Goal: Information Seeking & Learning: Learn about a topic

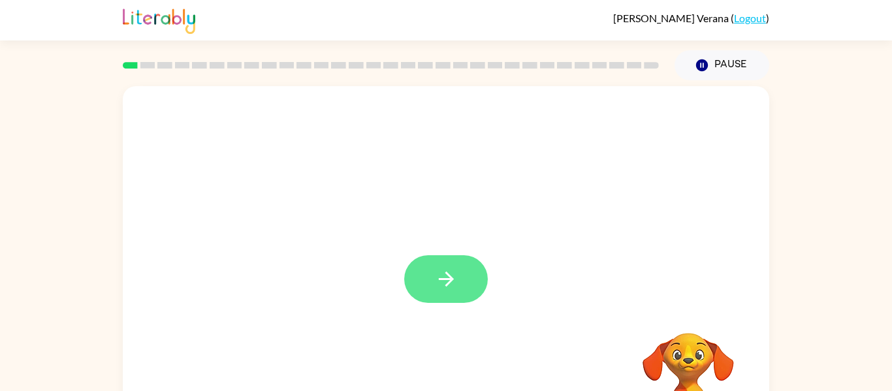
click at [432, 276] on button "button" at bounding box center [446, 279] width 84 height 48
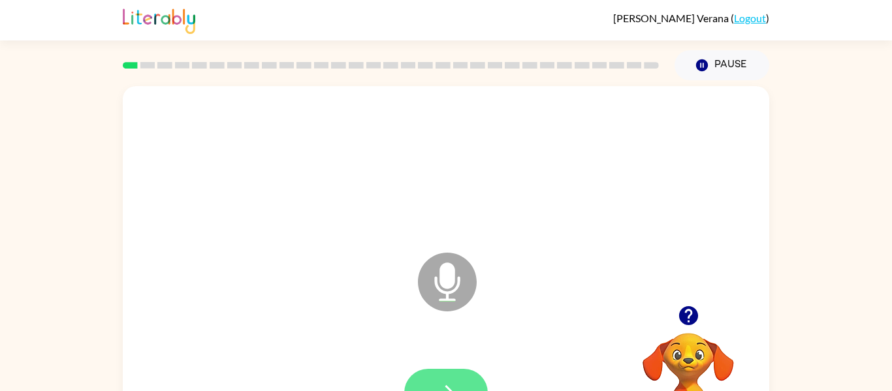
click at [421, 377] on button "button" at bounding box center [446, 393] width 84 height 48
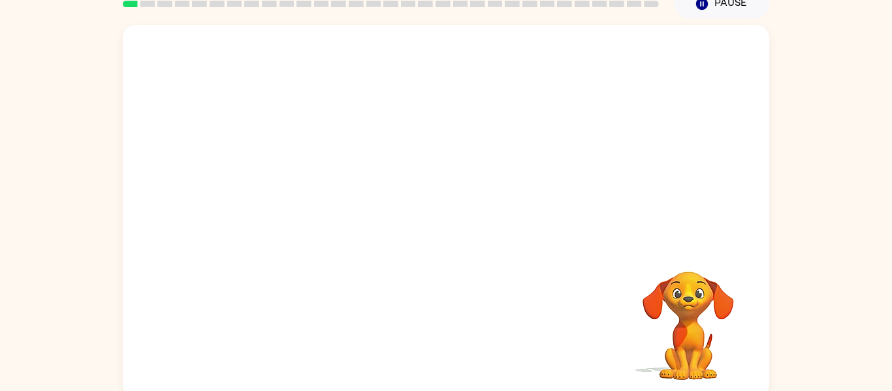
scroll to position [68, 0]
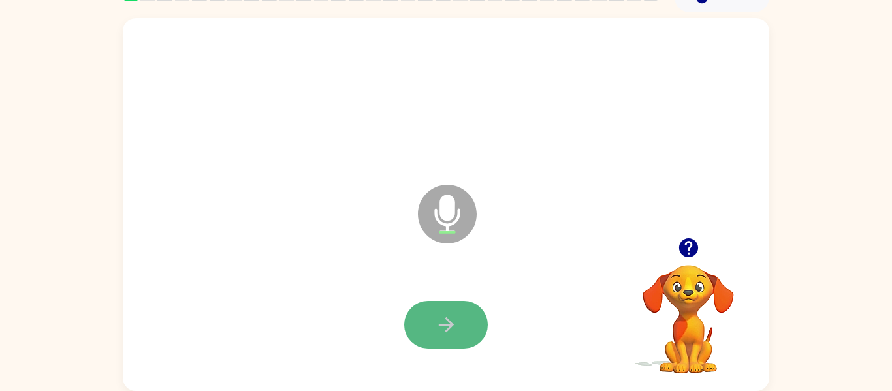
click at [454, 323] on icon "button" at bounding box center [446, 324] width 23 height 23
click at [424, 323] on button "button" at bounding box center [446, 325] width 84 height 48
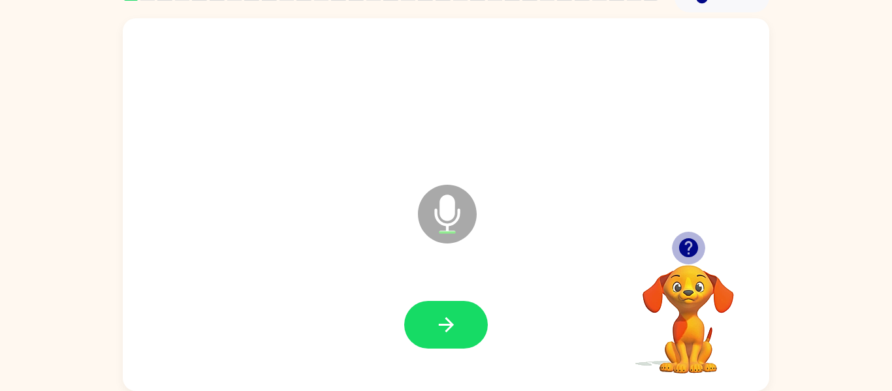
click at [684, 246] on icon "button" at bounding box center [687, 247] width 19 height 19
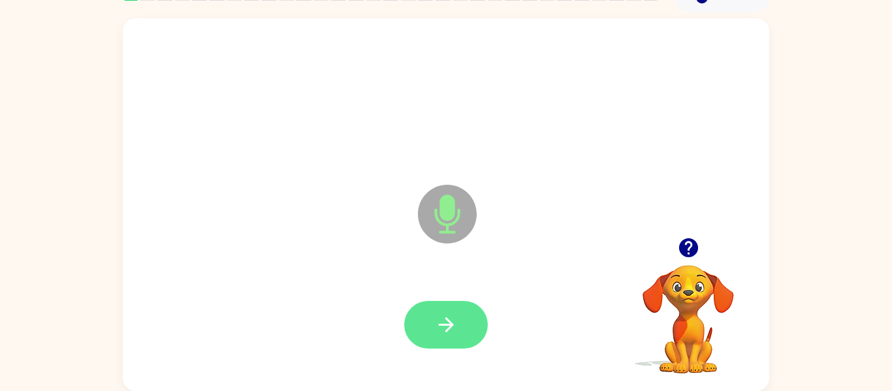
click at [438, 313] on icon "button" at bounding box center [446, 324] width 23 height 23
click at [462, 321] on button "button" at bounding box center [446, 325] width 84 height 48
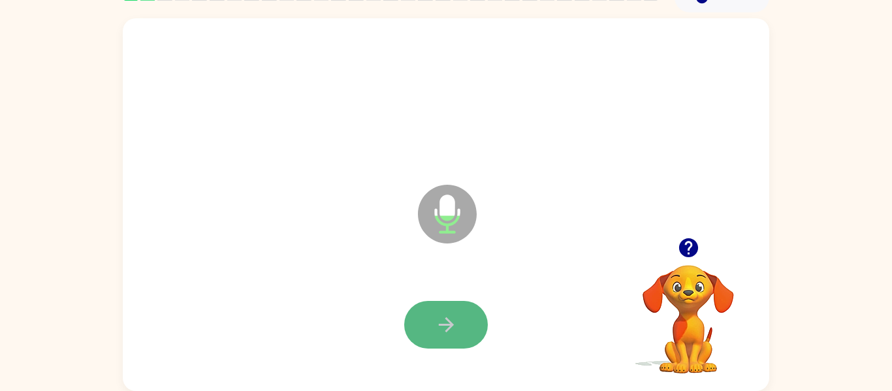
click at [483, 323] on button "button" at bounding box center [446, 325] width 84 height 48
click at [444, 321] on icon "button" at bounding box center [446, 324] width 23 height 23
click at [428, 332] on button "button" at bounding box center [446, 325] width 84 height 48
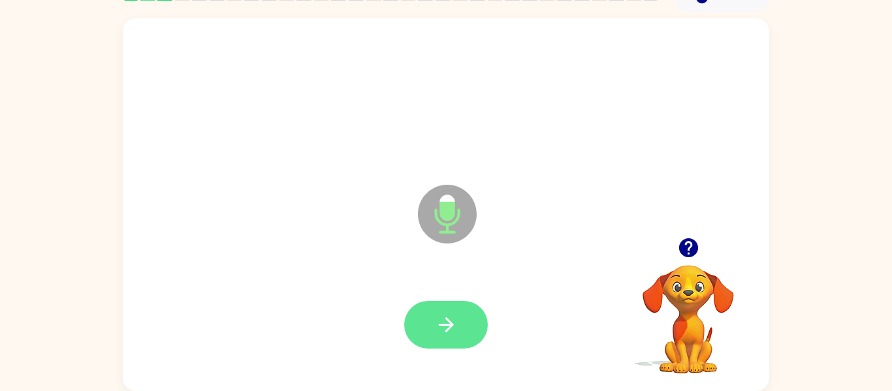
click at [454, 320] on icon "button" at bounding box center [446, 324] width 23 height 23
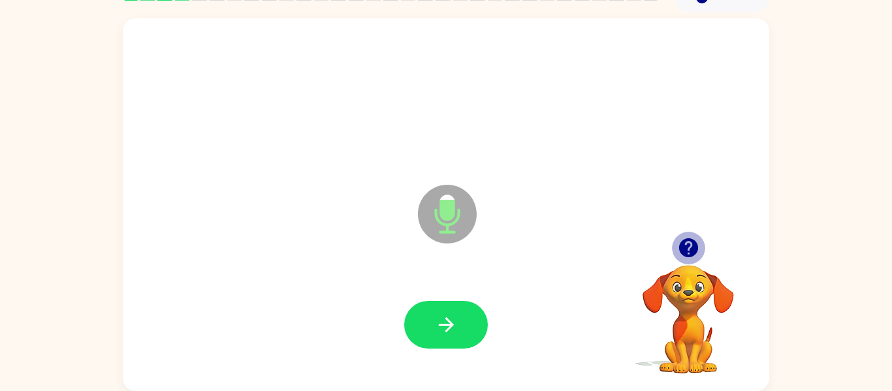
click at [687, 244] on icon "button" at bounding box center [687, 247] width 19 height 19
click at [433, 313] on button "button" at bounding box center [446, 325] width 84 height 48
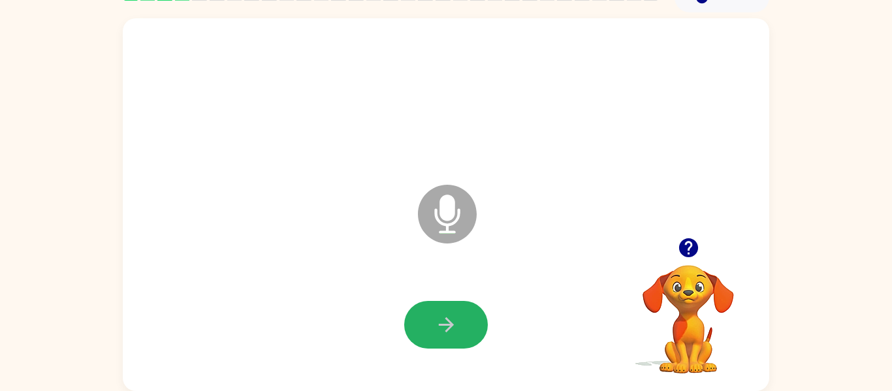
click at [407, 321] on button "button" at bounding box center [446, 325] width 84 height 48
click at [459, 326] on button "button" at bounding box center [446, 325] width 84 height 48
click at [442, 317] on icon "button" at bounding box center [446, 324] width 23 height 23
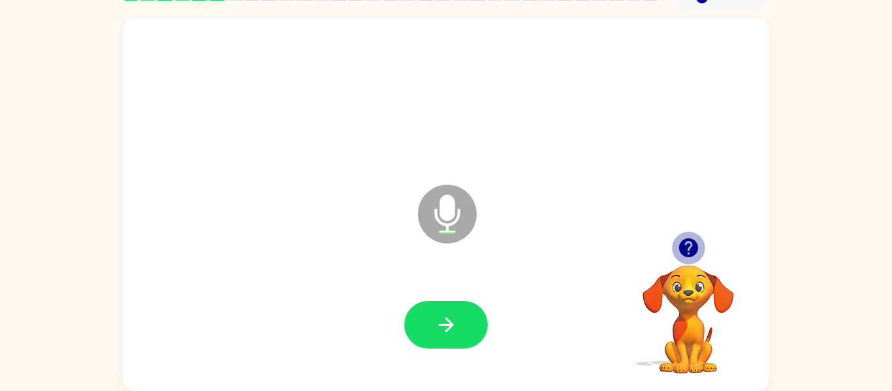
click at [692, 247] on icon "button" at bounding box center [687, 247] width 19 height 19
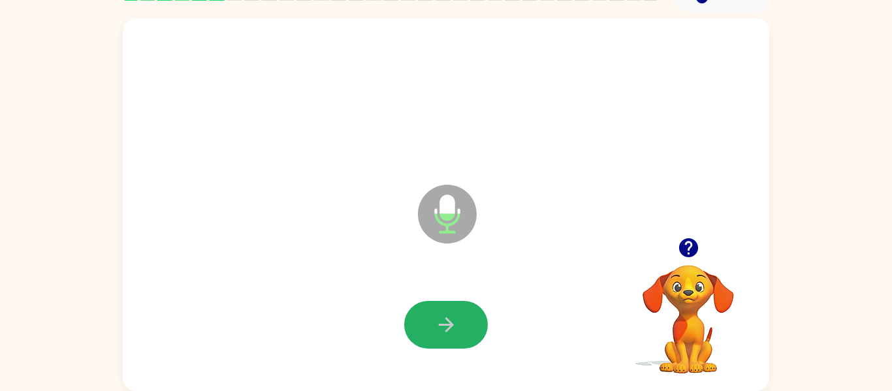
drag, startPoint x: 457, startPoint y: 319, endPoint x: 466, endPoint y: 321, distance: 9.2
click at [466, 321] on button "button" at bounding box center [446, 325] width 84 height 48
click at [442, 307] on button "button" at bounding box center [446, 325] width 84 height 48
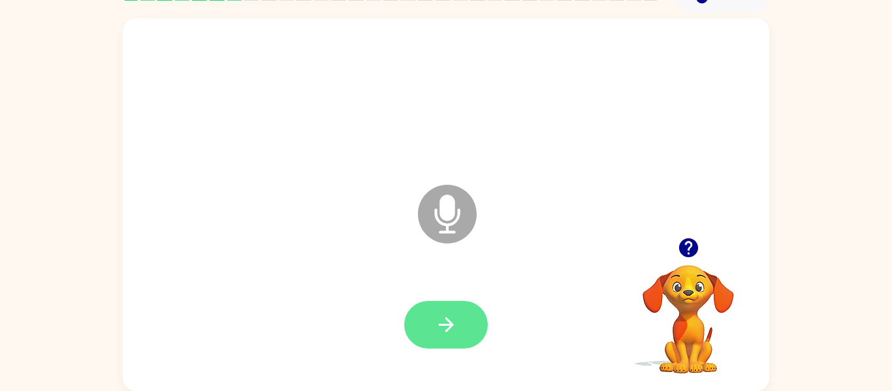
click at [454, 323] on icon "button" at bounding box center [446, 324] width 23 height 23
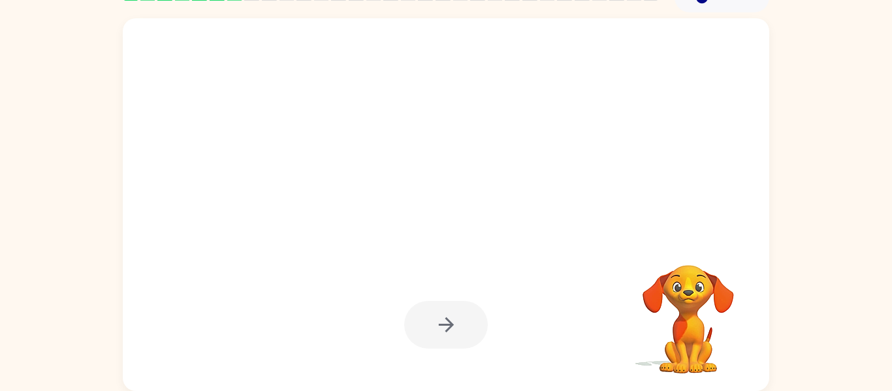
click at [453, 322] on div at bounding box center [446, 325] width 84 height 48
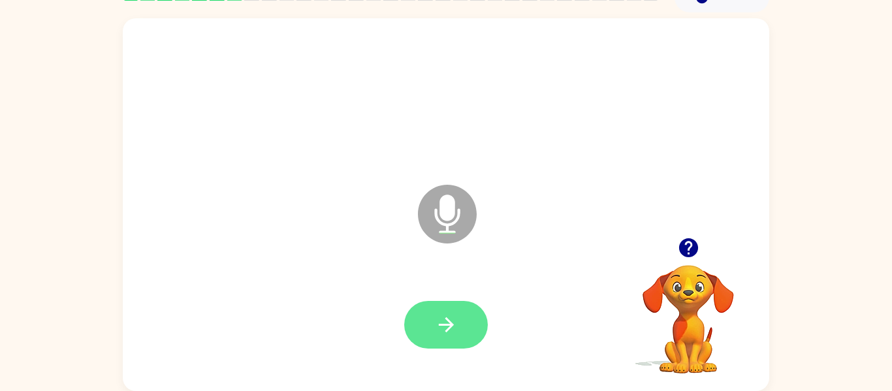
click at [443, 321] on icon "button" at bounding box center [446, 324] width 23 height 23
click at [445, 328] on icon "button" at bounding box center [446, 324] width 23 height 23
click at [445, 328] on div at bounding box center [446, 325] width 84 height 48
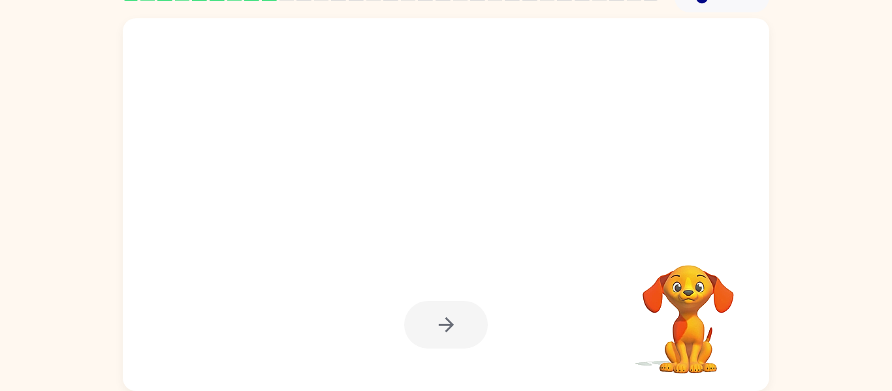
click at [445, 328] on div at bounding box center [446, 325] width 84 height 48
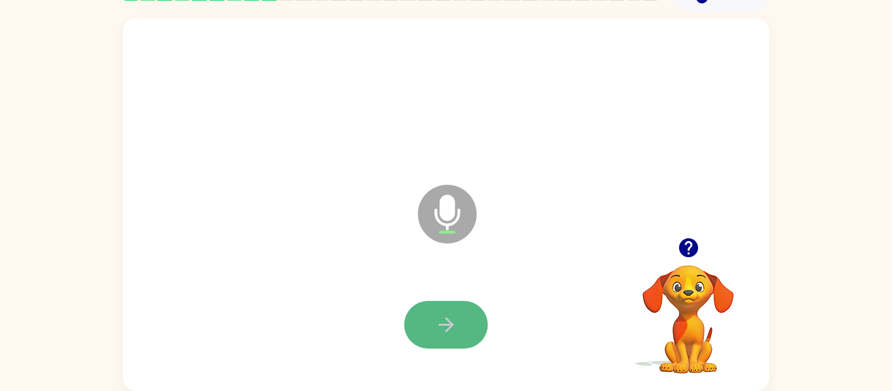
click at [439, 327] on icon "button" at bounding box center [446, 324] width 23 height 23
click at [461, 327] on button "button" at bounding box center [446, 325] width 84 height 48
click at [460, 328] on button "button" at bounding box center [446, 325] width 84 height 48
click at [460, 329] on button "button" at bounding box center [446, 325] width 84 height 48
click at [458, 327] on button "button" at bounding box center [446, 325] width 84 height 48
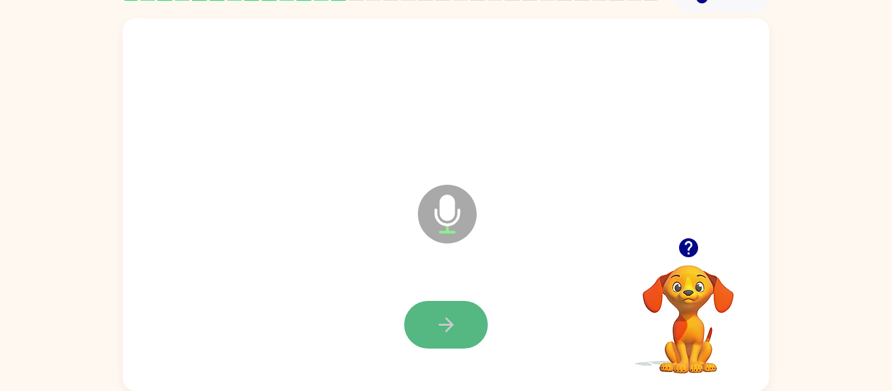
click at [465, 310] on button "button" at bounding box center [446, 325] width 84 height 48
click at [454, 307] on button "button" at bounding box center [446, 325] width 84 height 48
click at [435, 330] on icon "button" at bounding box center [446, 324] width 23 height 23
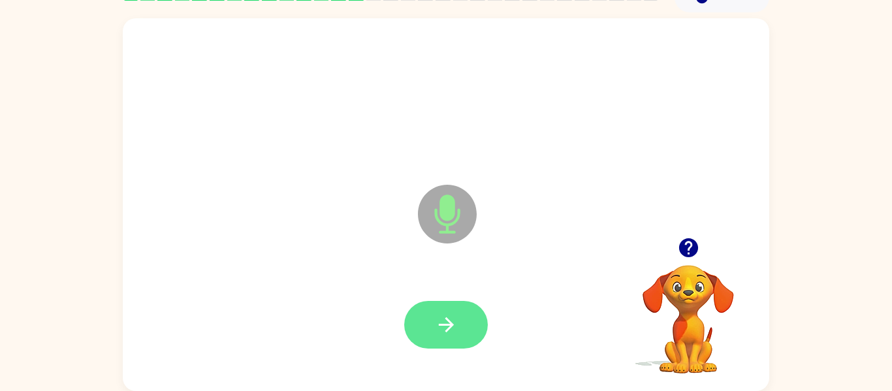
click at [447, 313] on icon "button" at bounding box center [446, 324] width 23 height 23
click at [465, 304] on button "button" at bounding box center [446, 325] width 84 height 48
click at [472, 327] on button "button" at bounding box center [446, 325] width 84 height 48
click at [459, 304] on button "button" at bounding box center [446, 325] width 84 height 48
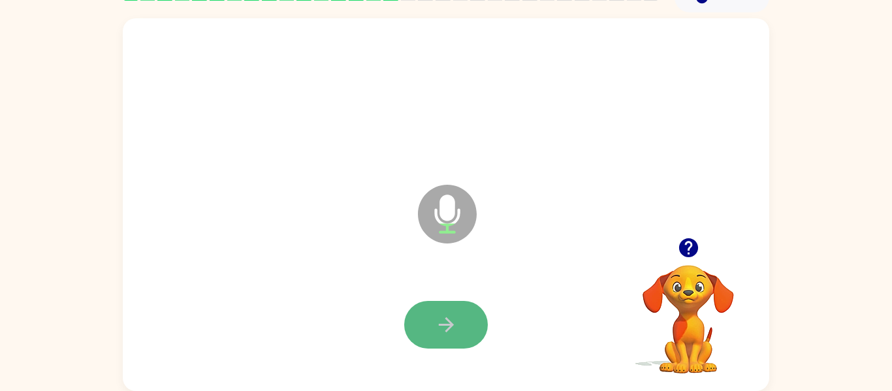
click at [454, 331] on icon "button" at bounding box center [446, 324] width 23 height 23
click at [455, 333] on icon "button" at bounding box center [446, 324] width 23 height 23
click at [459, 316] on button "button" at bounding box center [446, 325] width 84 height 48
click at [456, 317] on icon "button" at bounding box center [446, 324] width 23 height 23
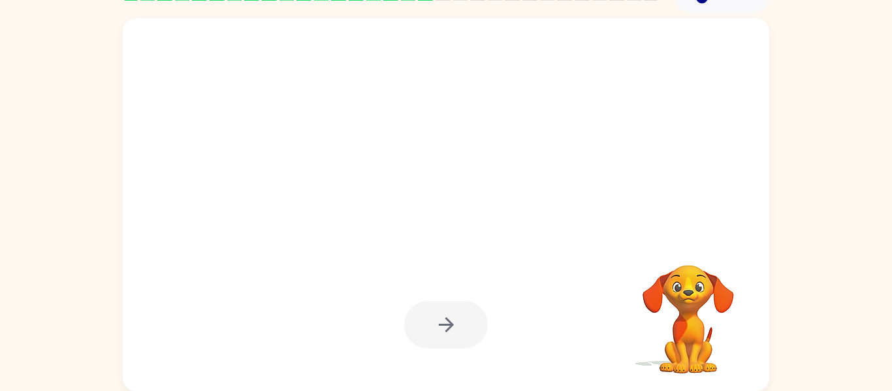
click at [457, 317] on div at bounding box center [446, 325] width 84 height 48
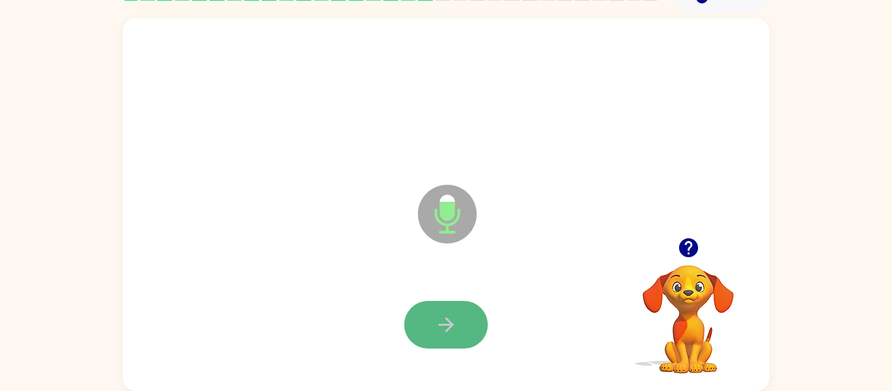
click at [451, 327] on icon "button" at bounding box center [446, 324] width 23 height 23
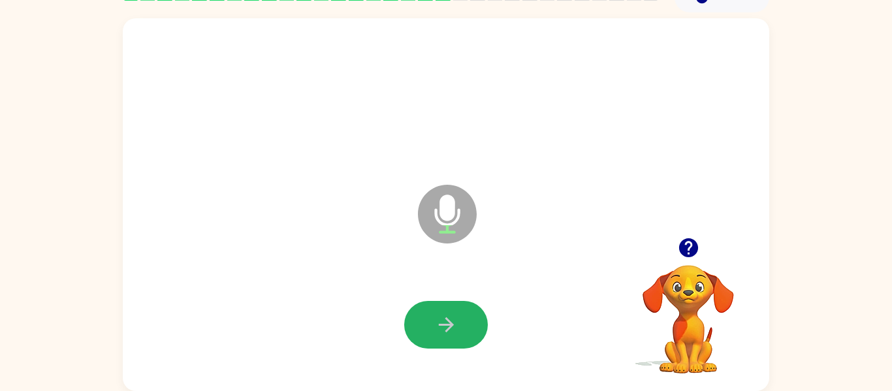
click at [451, 327] on icon "button" at bounding box center [446, 324] width 23 height 23
click at [441, 321] on icon "button" at bounding box center [446, 324] width 23 height 23
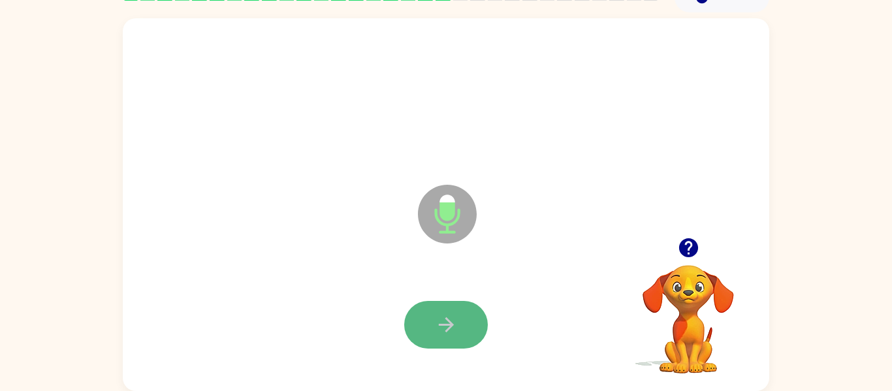
click at [443, 323] on icon "button" at bounding box center [446, 324] width 23 height 23
click at [444, 325] on icon "button" at bounding box center [445, 324] width 15 height 15
click at [444, 327] on icon "button" at bounding box center [446, 324] width 23 height 23
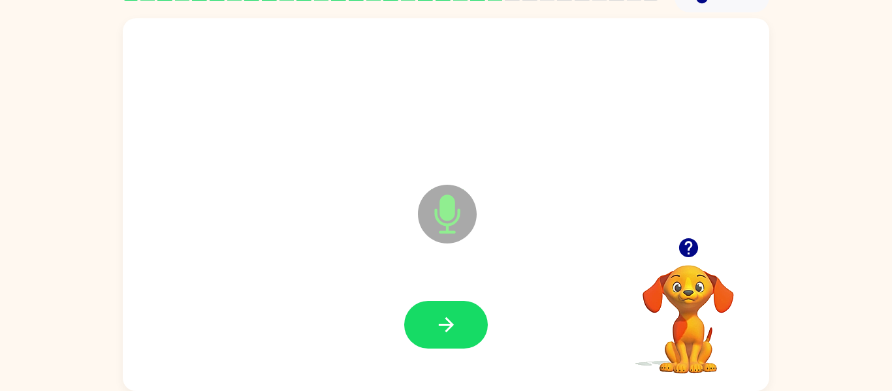
click at [444, 327] on icon "button" at bounding box center [446, 324] width 23 height 23
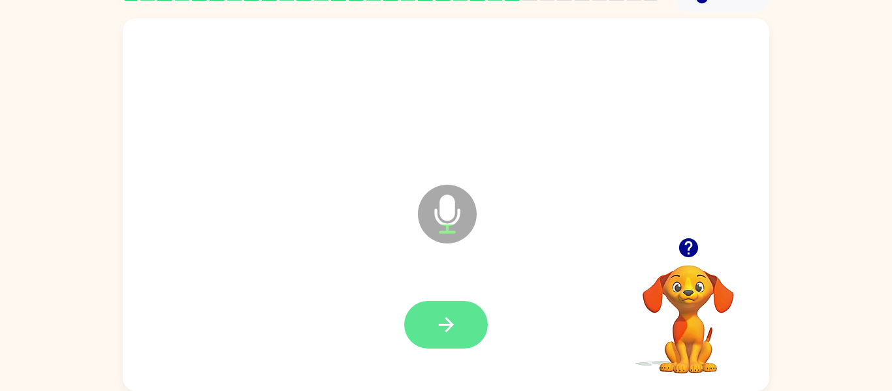
click at [441, 319] on icon "button" at bounding box center [446, 324] width 23 height 23
click at [445, 321] on icon "button" at bounding box center [446, 324] width 23 height 23
click at [441, 327] on icon "button" at bounding box center [446, 324] width 23 height 23
click at [432, 340] on button "button" at bounding box center [446, 325] width 84 height 48
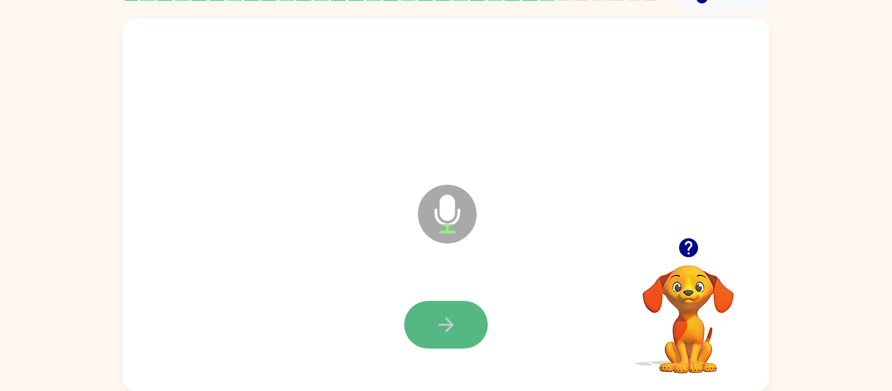
click at [429, 339] on button "button" at bounding box center [446, 325] width 84 height 48
click at [428, 338] on button "button" at bounding box center [446, 325] width 84 height 48
click at [436, 328] on icon "button" at bounding box center [446, 324] width 23 height 23
click at [687, 246] on icon "button" at bounding box center [687, 247] width 19 height 19
click at [470, 322] on button "button" at bounding box center [446, 325] width 84 height 48
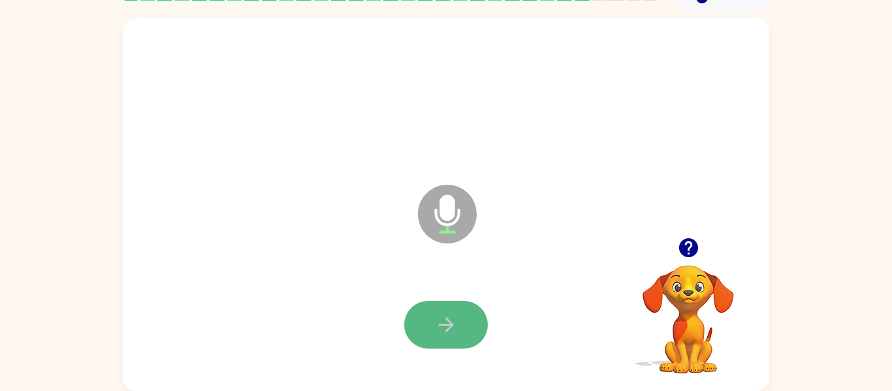
click at [468, 323] on button "button" at bounding box center [446, 325] width 84 height 48
click at [464, 325] on button "button" at bounding box center [446, 325] width 84 height 48
click at [469, 326] on button "button" at bounding box center [446, 325] width 84 height 48
click at [469, 323] on button "button" at bounding box center [446, 325] width 84 height 48
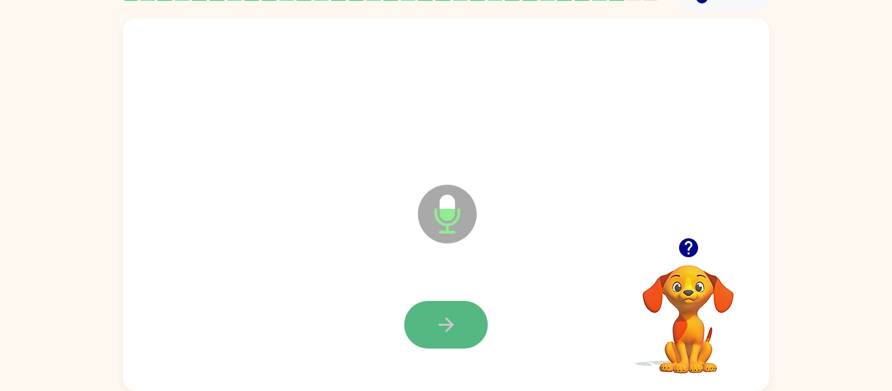
click at [460, 326] on button "button" at bounding box center [446, 325] width 84 height 48
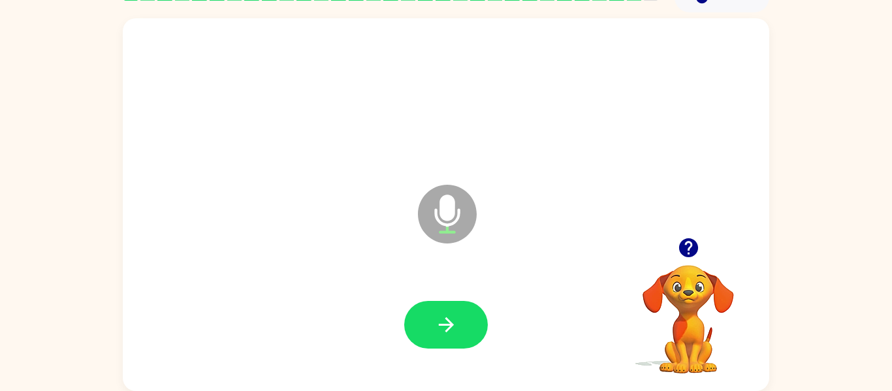
click at [460, 326] on button "button" at bounding box center [446, 325] width 84 height 48
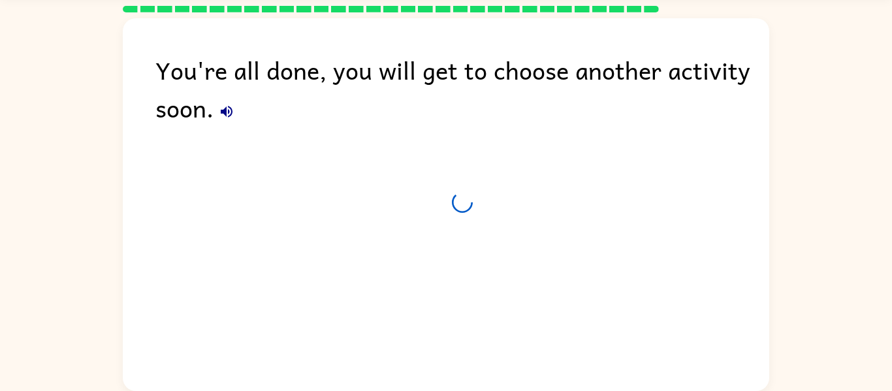
scroll to position [44, 0]
